Goal: Task Accomplishment & Management: Complete application form

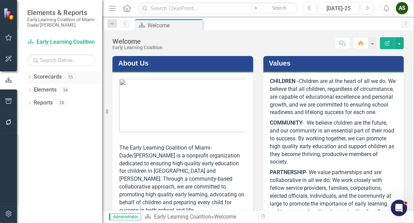
click at [29, 77] on icon "Dropdown" at bounding box center [29, 78] width 5 height 4
click at [34, 89] on icon "Dropdown" at bounding box center [33, 90] width 5 height 4
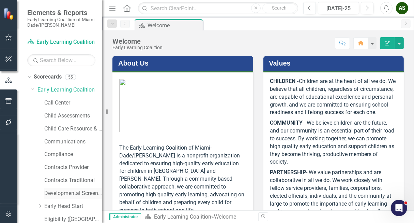
click at [61, 192] on link "Developmental Screening Compliance" at bounding box center [73, 193] width 58 height 8
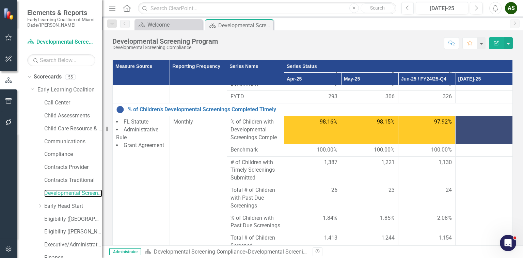
scroll to position [341, 0]
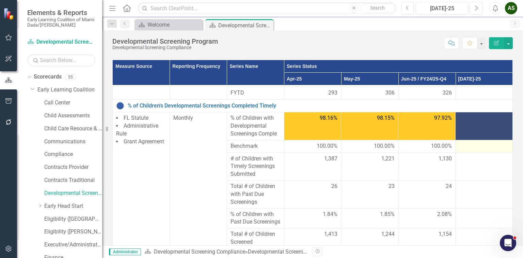
click at [414, 142] on div at bounding box center [484, 146] width 50 height 8
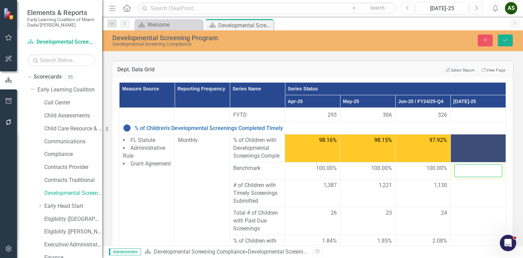
click at [414, 165] on input "number" at bounding box center [479, 170] width 48 height 13
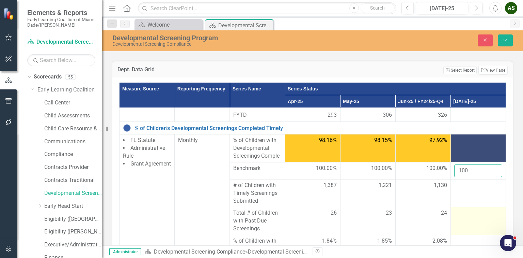
type input "100"
click at [414, 219] on td at bounding box center [478, 221] width 55 height 28
click at [414, 215] on div at bounding box center [479, 213] width 48 height 8
click at [414, 215] on input "number" at bounding box center [479, 215] width 48 height 13
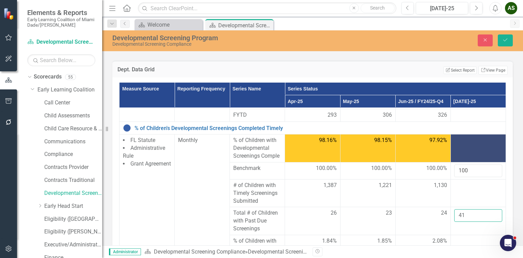
type input "41"
click at [414, 210] on div "Dept. Data Grid Edit Report Select Report Link View Page Measure Source Reporti…" at bounding box center [312, 175] width 411 height 247
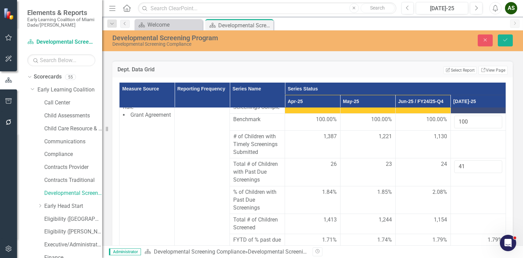
scroll to position [408, 0]
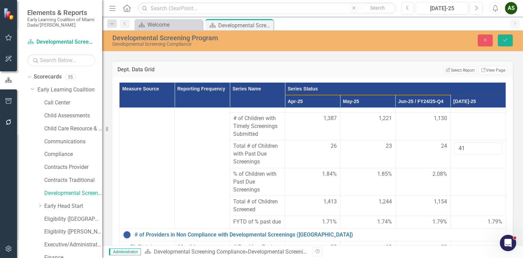
click at [414, 174] on div at bounding box center [479, 174] width 48 height 8
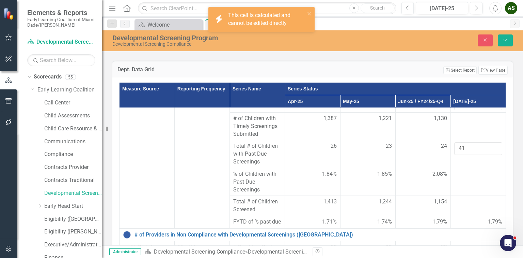
click at [414, 174] on div at bounding box center [479, 174] width 48 height 8
click at [414, 206] on td at bounding box center [478, 206] width 55 height 20
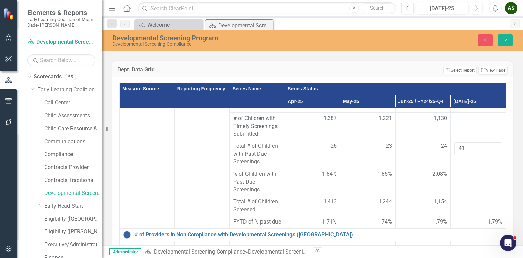
click at [414, 195] on div "Measure Source Reporting Frequency Series Name Series Status Apr-25 May-25 Jun-…" at bounding box center [312, 188] width 401 height 222
click at [414, 42] on icon "Save" at bounding box center [506, 39] width 6 height 5
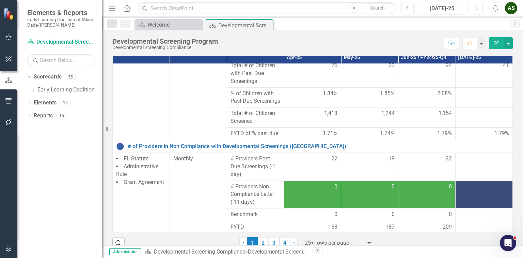
scroll to position [106, 0]
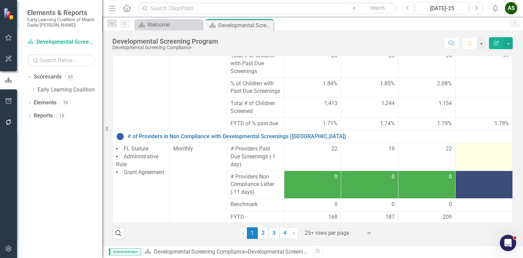
click at [414, 158] on td at bounding box center [484, 156] width 57 height 28
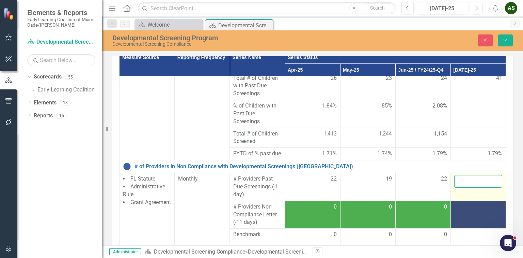
click at [414, 184] on input "number" at bounding box center [479, 181] width 48 height 13
type input "30"
click at [414, 180] on div "Measure Source Reporting Frequency Series Name Series Status Apr-25 May-25 Jun-…" at bounding box center [312, 157] width 401 height 222
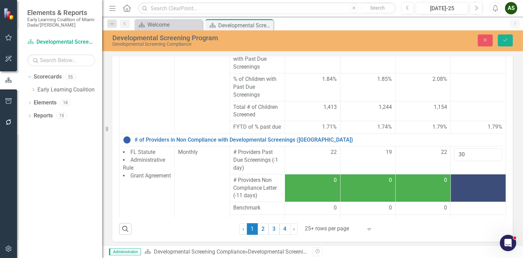
scroll to position [135, 0]
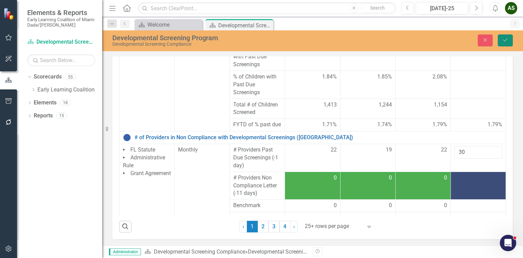
click at [414, 37] on button "Save" at bounding box center [505, 40] width 15 height 12
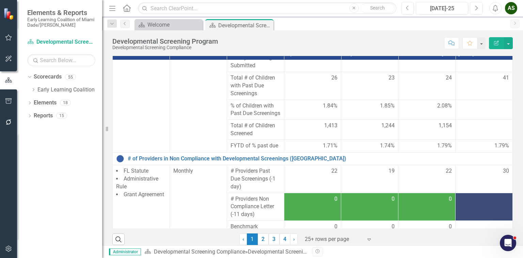
scroll to position [440, 0]
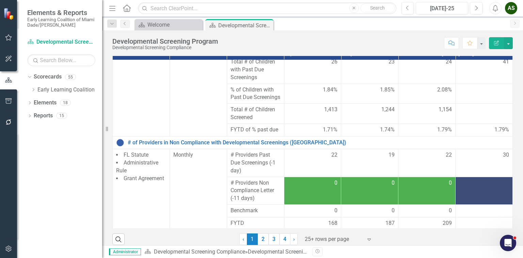
click at [414, 188] on td at bounding box center [484, 191] width 57 height 28
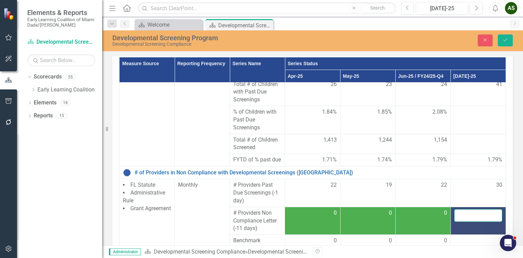
click at [414, 221] on input "number" at bounding box center [479, 215] width 48 height 13
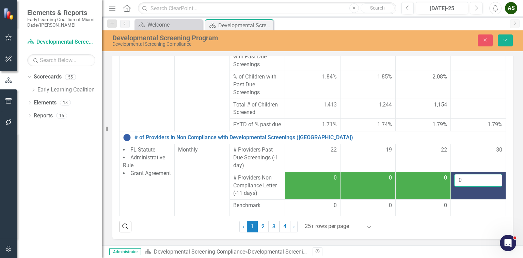
scroll to position [456, 0]
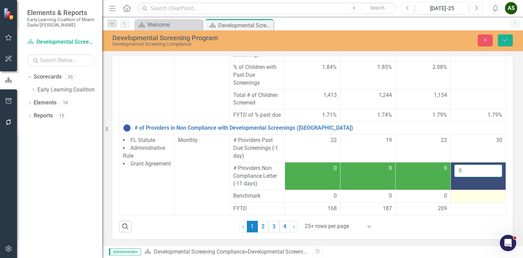
type input "0"
click at [414, 192] on div at bounding box center [479, 196] width 48 height 8
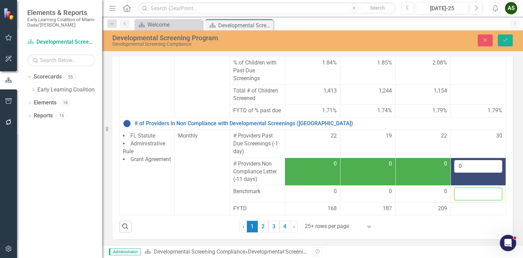
click at [414, 196] on input "number" at bounding box center [479, 193] width 48 height 13
type input "0"
click at [414, 38] on icon "Save" at bounding box center [506, 39] width 6 height 5
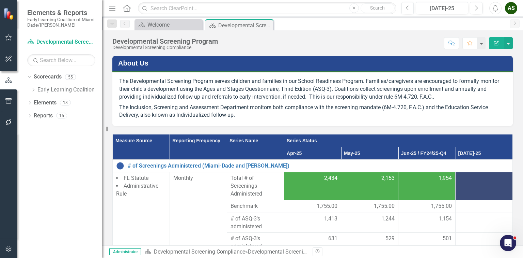
click at [414, 38] on button "Edit Report" at bounding box center [496, 43] width 15 height 12
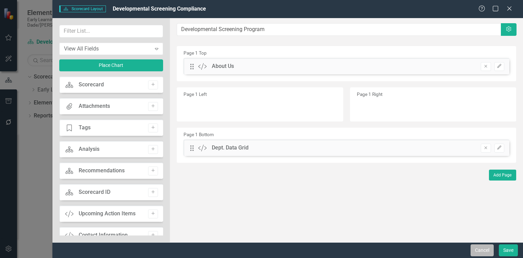
click at [414, 222] on button "Cancel" at bounding box center [482, 250] width 23 height 12
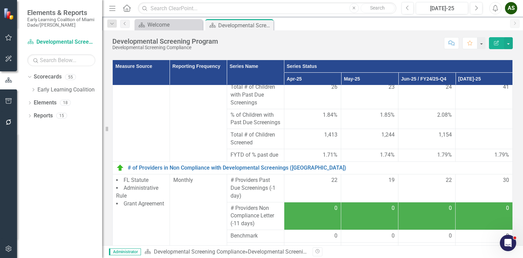
scroll to position [106, 0]
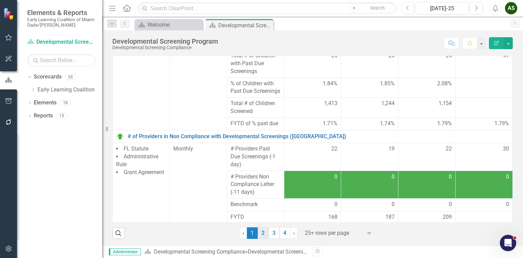
click at [258, 222] on link "2" at bounding box center [263, 233] width 11 height 12
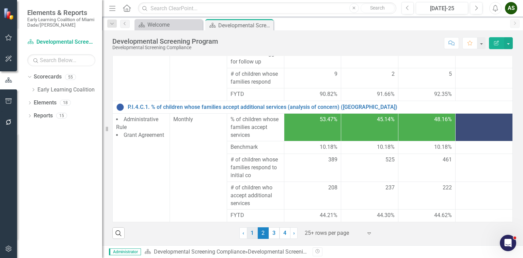
click at [249, 222] on link "1" at bounding box center [252, 233] width 11 height 12
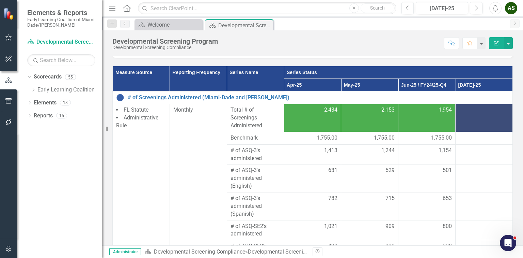
scroll to position [89, 0]
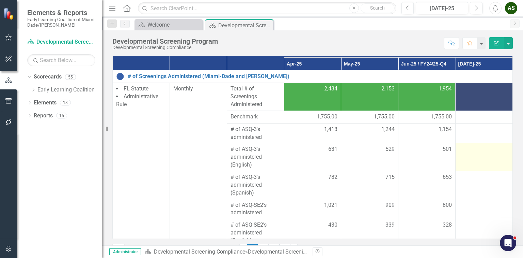
click at [414, 150] on div at bounding box center [484, 149] width 50 height 8
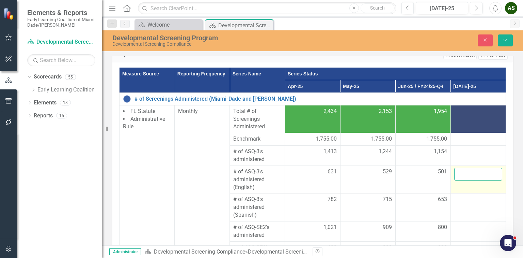
click at [414, 175] on input "number" at bounding box center [479, 174] width 48 height 13
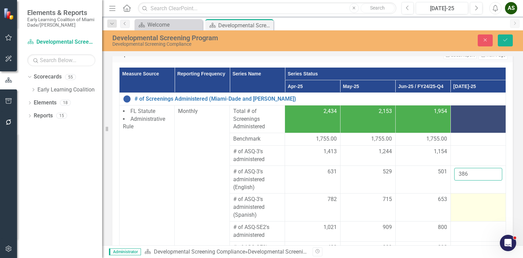
type input "386"
click at [414, 200] on div at bounding box center [479, 199] width 48 height 8
click at [414, 200] on input "number" at bounding box center [479, 201] width 48 height 13
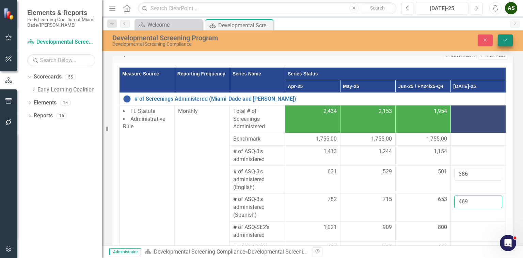
type input "469"
click at [414, 44] on button "Save" at bounding box center [505, 40] width 15 height 12
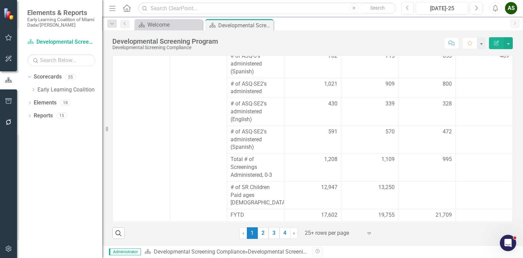
scroll to position [109, 0]
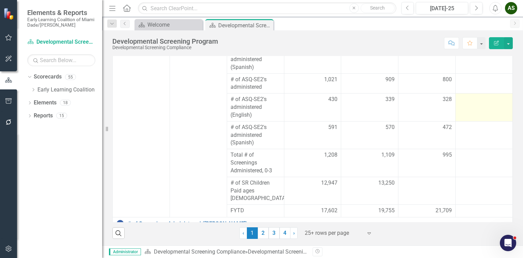
click at [414, 102] on div at bounding box center [484, 99] width 50 height 8
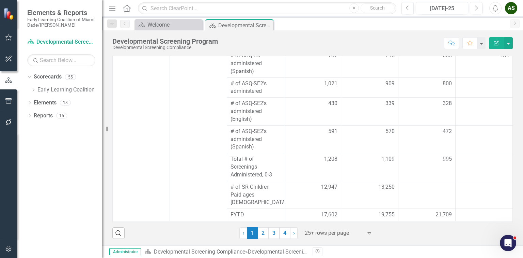
scroll to position [102, 0]
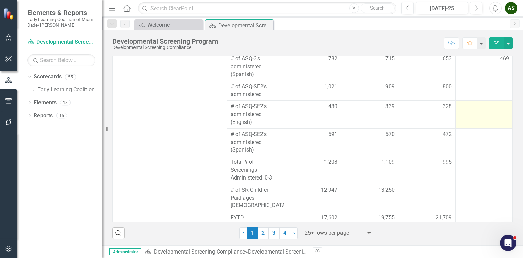
click at [414, 109] on div at bounding box center [484, 107] width 50 height 8
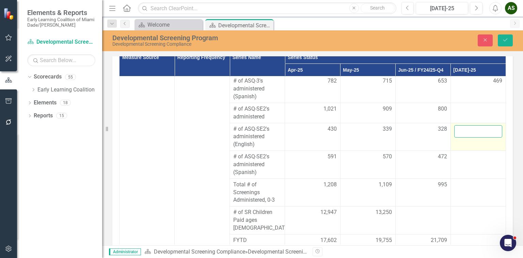
click at [414, 126] on input "number" at bounding box center [479, 131] width 48 height 13
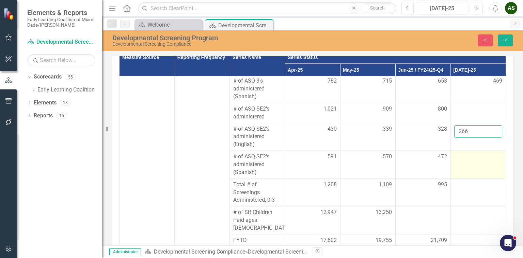
type input "266"
click at [414, 161] on td at bounding box center [478, 165] width 55 height 28
click at [414, 160] on td at bounding box center [478, 165] width 55 height 28
click at [414, 160] on input "number" at bounding box center [479, 159] width 48 height 13
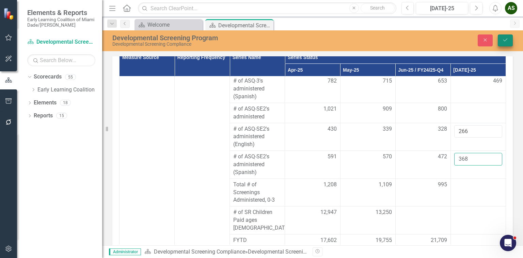
type input "368"
click at [414, 38] on icon "Save" at bounding box center [506, 39] width 6 height 5
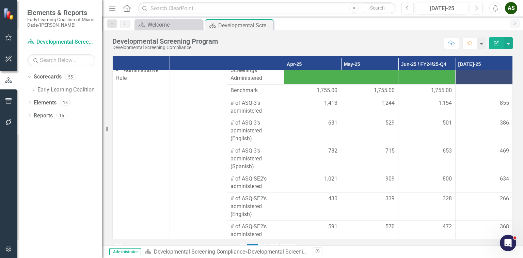
scroll to position [28, 0]
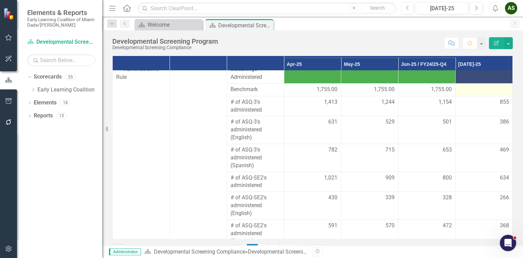
click at [414, 88] on div at bounding box center [484, 90] width 50 height 8
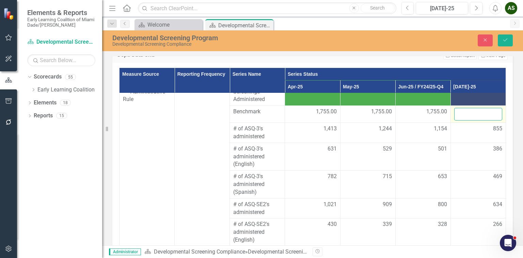
click at [414, 108] on input "number" at bounding box center [479, 114] width 48 height 13
type input "1755"
click at [414, 40] on icon "submit" at bounding box center [506, 40] width 4 height 3
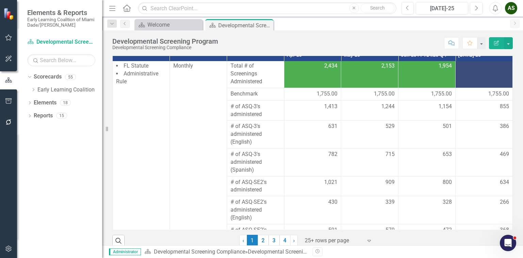
scroll to position [10, 0]
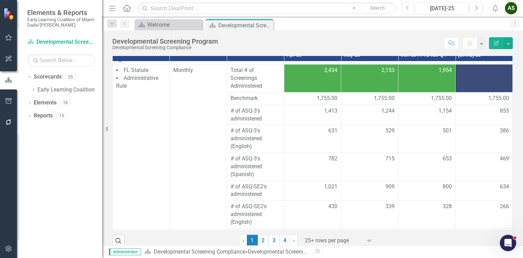
click at [414, 72] on div at bounding box center [484, 70] width 50 height 8
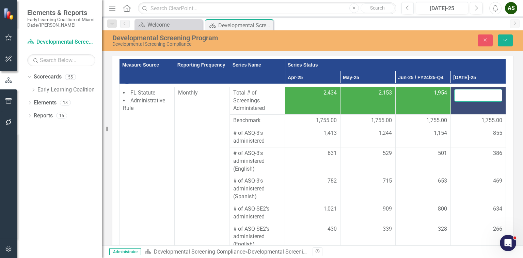
click at [414, 94] on input "number" at bounding box center [479, 95] width 48 height 13
type input "1489"
click at [414, 41] on icon "Save" at bounding box center [506, 39] width 6 height 5
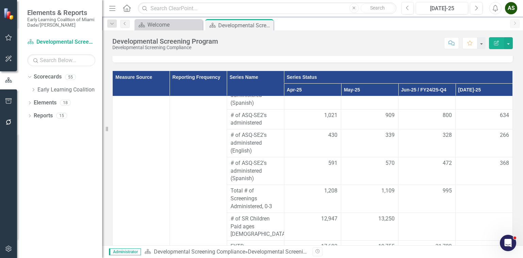
scroll to position [124, 0]
